Goal: Contribute content: Add original content to the website for others to see

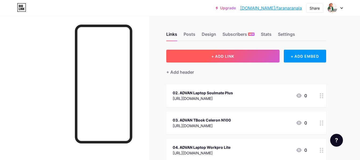
click at [221, 58] on span "+ ADD LINK" at bounding box center [222, 56] width 23 height 5
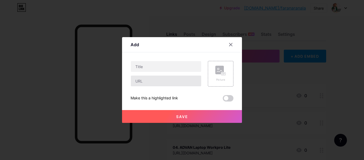
drag, startPoint x: 121, startPoint y: 84, endPoint x: 145, endPoint y: 80, distance: 23.8
click at [145, 80] on div "Add Content YouTube Play YouTube video without leaving your page. ADD Vimeo Pla…" at bounding box center [182, 80] width 120 height 86
click at [145, 80] on input "text" at bounding box center [166, 80] width 70 height 11
paste input "[URL][DOMAIN_NAME]"
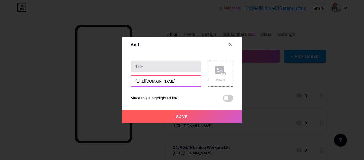
type input "[URL][DOMAIN_NAME]"
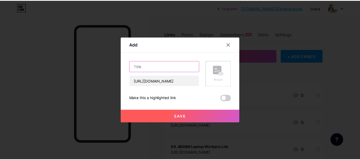
scroll to position [0, 0]
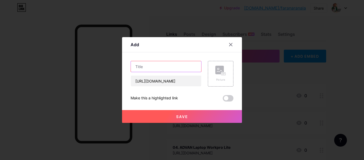
click at [181, 68] on input "text" at bounding box center [166, 66] width 70 height 11
paste input "Kemeja Basic Salur Garis"
type input "Kemeja Basic Salur Garis"
click at [179, 117] on span "Save" at bounding box center [182, 116] width 12 height 5
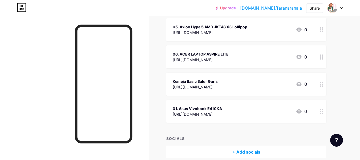
scroll to position [173, 0]
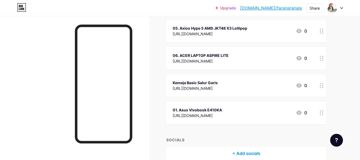
click at [238, 87] on div "Kemeja Basic Salur Garis [URL][DOMAIN_NAME] 0" at bounding box center [240, 85] width 134 height 12
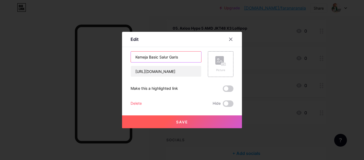
click at [134, 60] on input "Kemeja Basic Salur Garis" at bounding box center [166, 56] width 70 height 11
type input "07. Kemeja Basic Salur Garis"
click at [179, 123] on span "Save" at bounding box center [182, 121] width 12 height 5
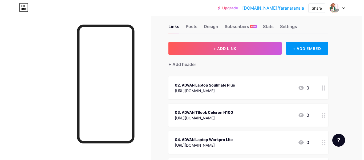
scroll to position [0, 0]
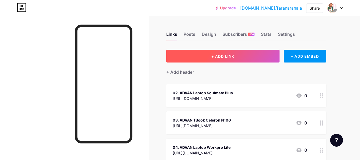
click at [202, 55] on button "+ ADD LINK" at bounding box center [222, 56] width 113 height 13
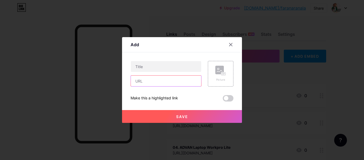
click at [166, 84] on input "text" at bounding box center [166, 80] width 70 height 11
paste input "[URL][DOMAIN_NAME]"
click at [189, 81] on input "[URL][DOMAIN_NAME]" at bounding box center [166, 80] width 70 height 11
paste input "0HNIiu8WZ"
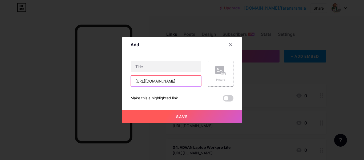
type input "[URL][DOMAIN_NAME]"
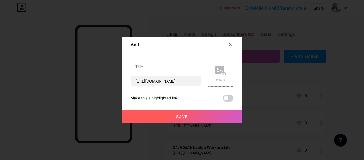
click at [145, 68] on input "text" at bounding box center [166, 66] width 70 height 11
paste input "Kemeja Flanel Wanita Kotak Kotak"
type input "08. Kemeja Flanel Wanita Kotak Kotak"
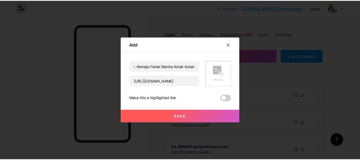
scroll to position [0, 0]
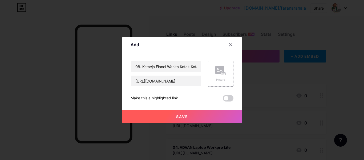
click at [178, 116] on span "Save" at bounding box center [182, 116] width 12 height 5
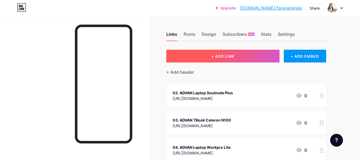
click at [199, 51] on button "+ ADD LINK" at bounding box center [222, 56] width 113 height 13
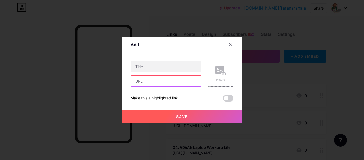
click at [181, 85] on input "text" at bounding box center [166, 80] width 70 height 11
paste input "[URL][DOMAIN_NAME]"
type input "[URL][DOMAIN_NAME]"
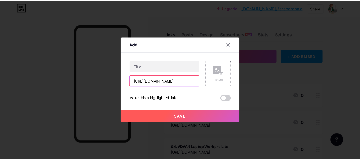
scroll to position [0, 0]
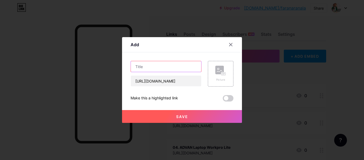
click at [172, 68] on input "text" at bounding box center [166, 66] width 70 height 11
paste input "KINKA Blouse"
type input "09. KINKA Blouse"
click at [192, 115] on button "Save" at bounding box center [182, 116] width 120 height 13
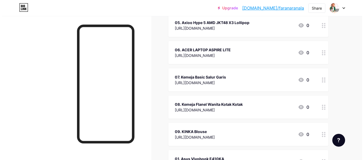
scroll to position [39, 0]
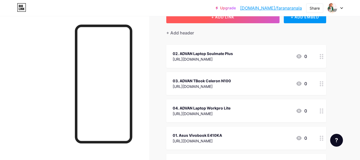
click at [217, 17] on span "+ ADD LINK" at bounding box center [222, 17] width 23 height 5
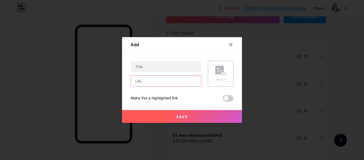
click at [151, 83] on input "text" at bounding box center [166, 80] width 70 height 11
paste input "[URL][DOMAIN_NAME]"
type input "[URL][DOMAIN_NAME]"
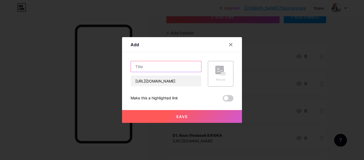
click at [173, 68] on input "text" at bounding box center [166, 66] width 70 height 11
paste input "Kemeja Kerja Bahan Cotton"
type input "10. Kemeja Kerja Bahan Cotton"
click at [193, 116] on button "Save" at bounding box center [182, 116] width 120 height 13
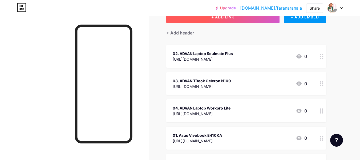
click at [227, 18] on span "+ ADD LINK" at bounding box center [222, 17] width 23 height 5
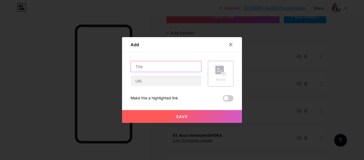
click at [182, 68] on input "text" at bounding box center [166, 66] width 70 height 11
paste input "[URL][DOMAIN_NAME]"
type input "11. [URL][DOMAIN_NAME]"
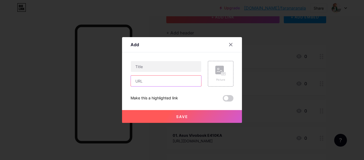
click at [182, 82] on input "text" at bounding box center [166, 80] width 70 height 11
paste input "[URL][DOMAIN_NAME]"
click at [137, 81] on input "11. [URL][DOMAIN_NAME]" at bounding box center [166, 80] width 70 height 11
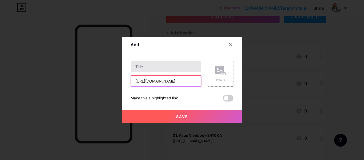
type input "[URL][DOMAIN_NAME]"
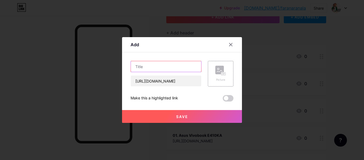
click at [138, 61] on input "text" at bounding box center [166, 66] width 70 height 11
paste input "Mayoutfit [PERSON_NAME]"
type input "11. Mayoutfit [PERSON_NAME]"
click at [172, 120] on button "Save" at bounding box center [182, 116] width 120 height 13
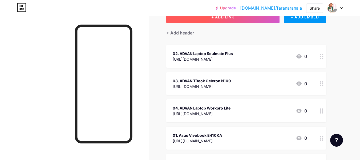
click at [225, 19] on button "+ ADD LINK" at bounding box center [222, 16] width 113 height 13
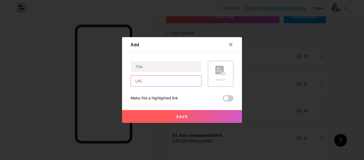
click at [167, 82] on input "text" at bounding box center [166, 80] width 70 height 11
paste input "[URL][DOMAIN_NAME]"
type input "[URL][DOMAIN_NAME]"
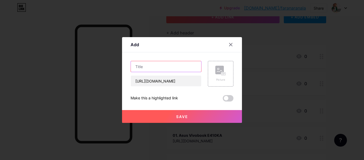
click at [165, 68] on input "text" at bounding box center [166, 66] width 70 height 11
paste input "Kemeja Lengan Panjang Bordir Luna"
type input "12. Kemeja Lengan Panjang Bordir Luna"
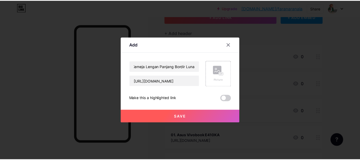
scroll to position [0, 0]
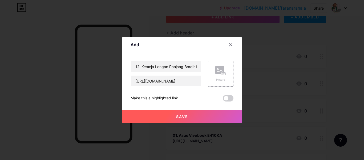
click at [184, 114] on button "Save" at bounding box center [182, 116] width 120 height 13
